Goal: Navigation & Orientation: Find specific page/section

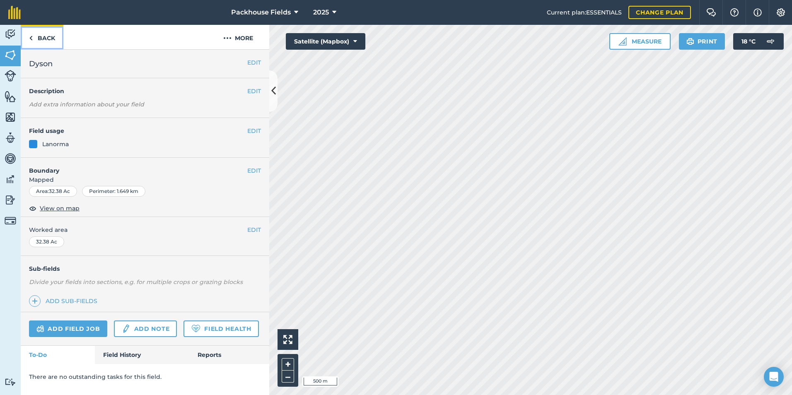
click at [49, 37] on link "Back" at bounding box center [42, 37] width 43 height 24
